Goal: Transaction & Acquisition: Book appointment/travel/reservation

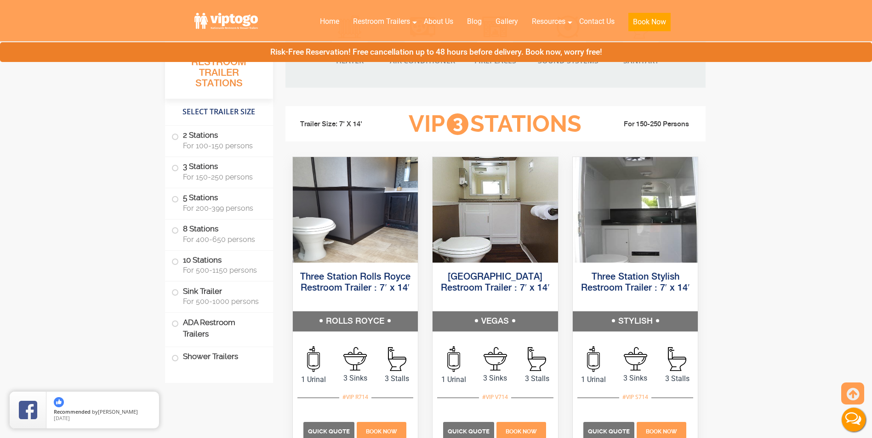
scroll to position [1011, 0]
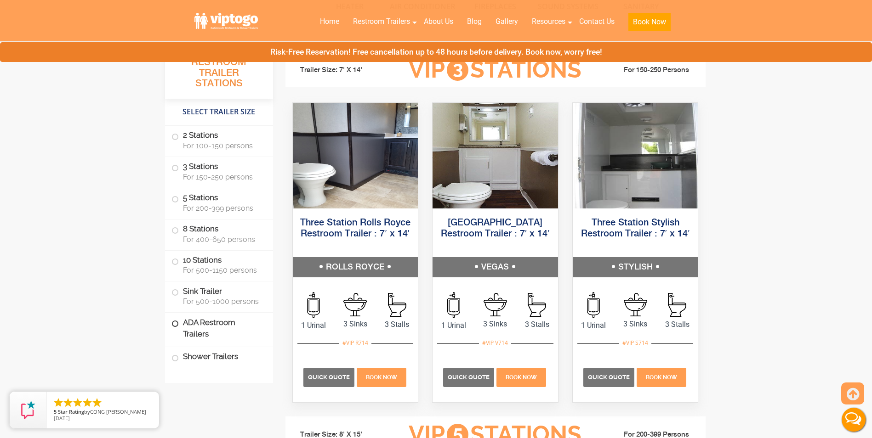
click at [211, 332] on label "ADA Restroom Trailers" at bounding box center [218, 328] width 95 height 31
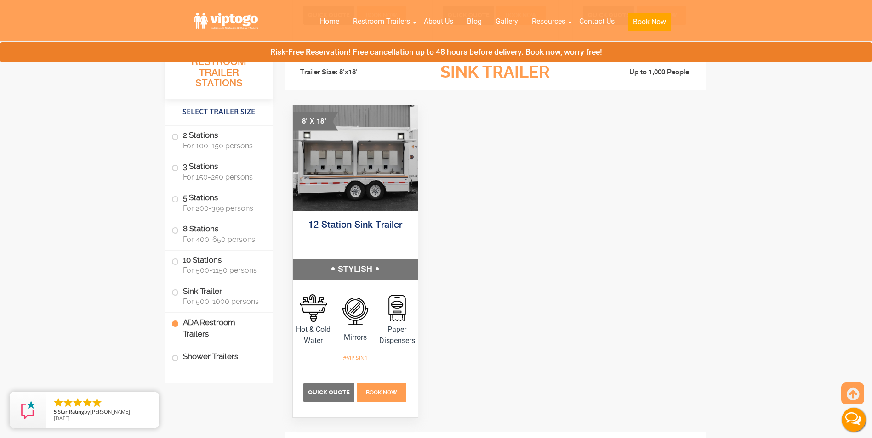
scroll to position [2496, 0]
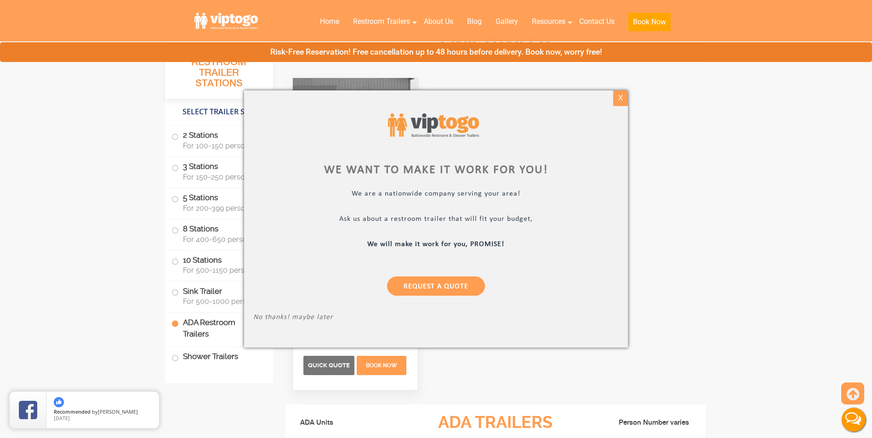
click at [614, 98] on div "X" at bounding box center [621, 99] width 14 height 16
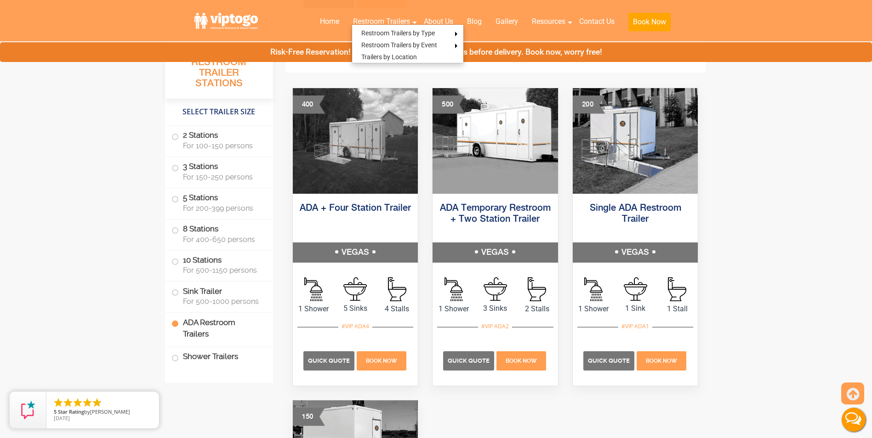
scroll to position [2909, 0]
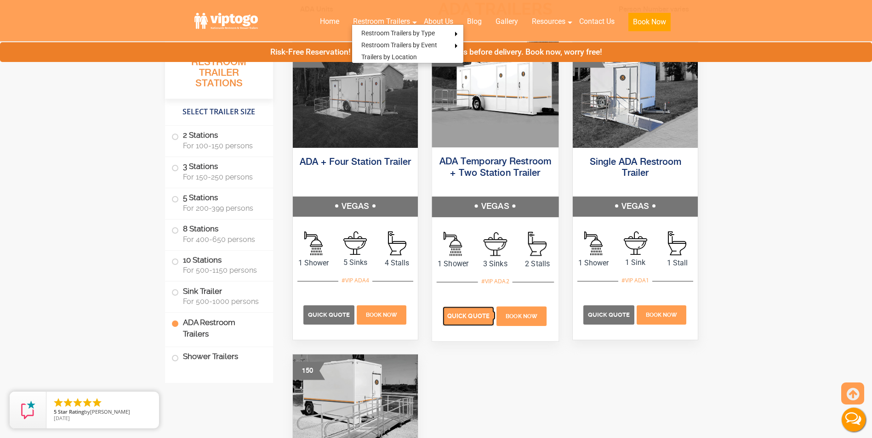
drag, startPoint x: 458, startPoint y: 314, endPoint x: 475, endPoint y: 320, distance: 18.0
click at [458, 314] on span "Quick Quote" at bounding box center [468, 316] width 42 height 7
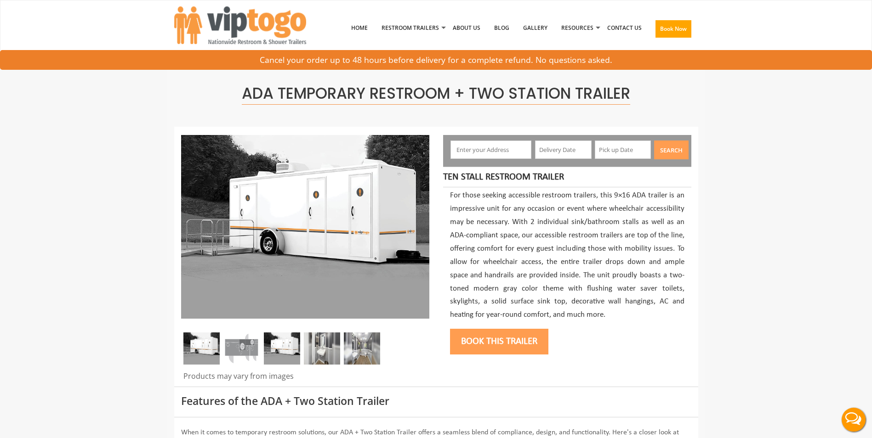
click at [475, 150] on input "text" at bounding box center [490, 150] width 81 height 18
type input "Miami, FL, USA"
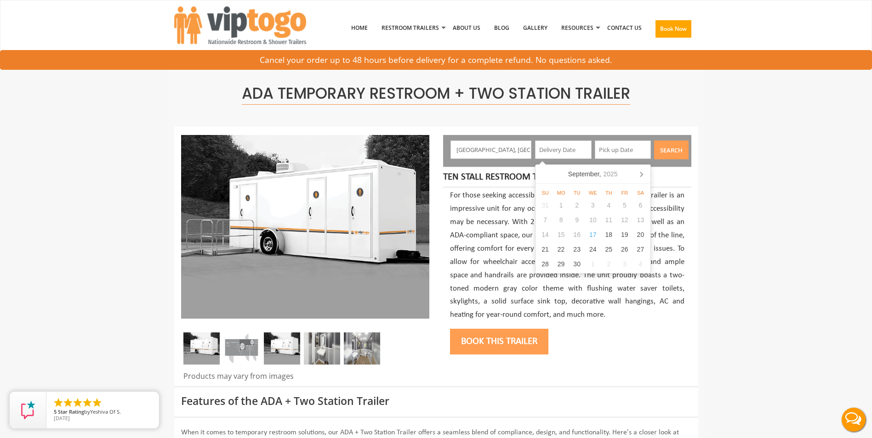
click at [564, 154] on input "text" at bounding box center [563, 150] width 57 height 18
click at [640, 173] on icon at bounding box center [641, 174] width 15 height 15
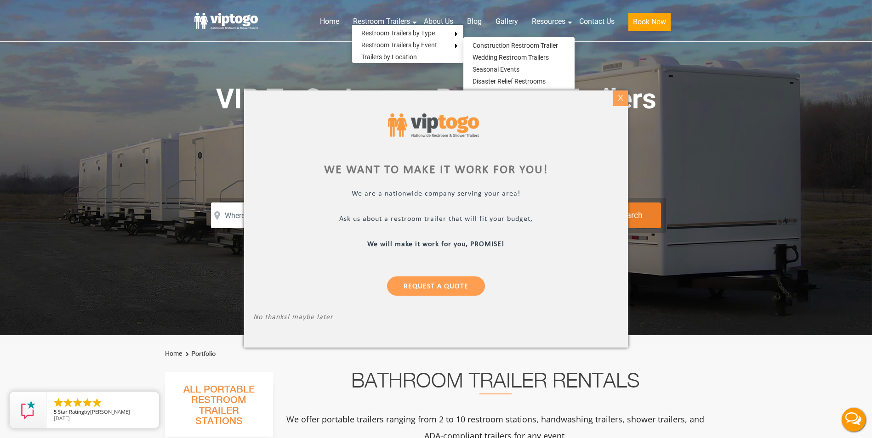
click at [619, 97] on div "X" at bounding box center [621, 99] width 14 height 16
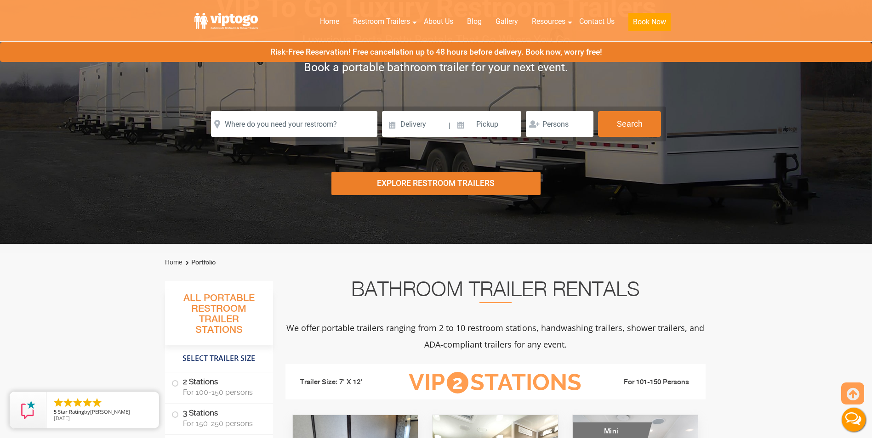
scroll to position [92, 0]
